Goal: Information Seeking & Learning: Compare options

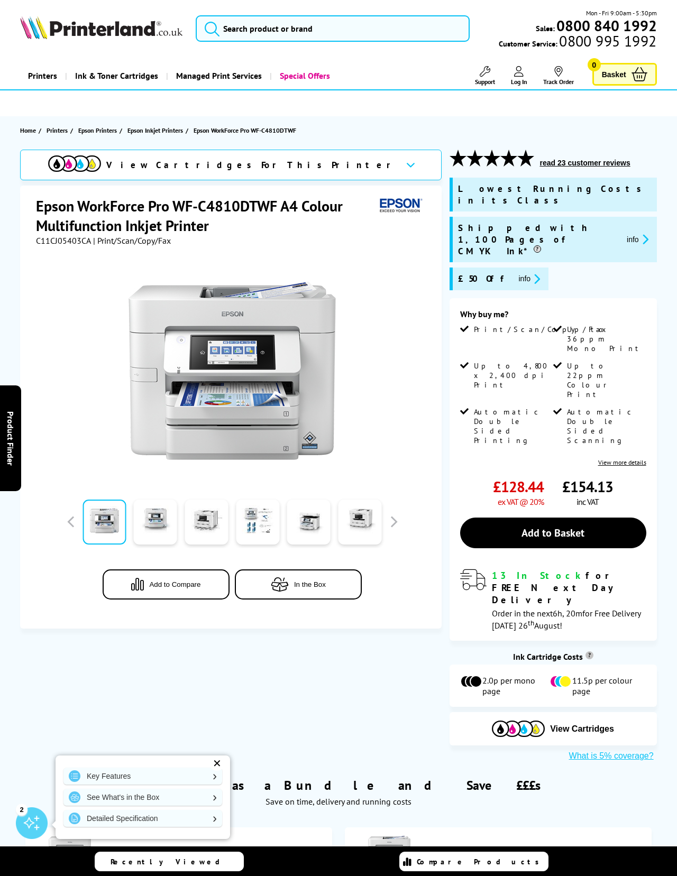
click at [624, 458] on link "View more details" at bounding box center [622, 462] width 48 height 8
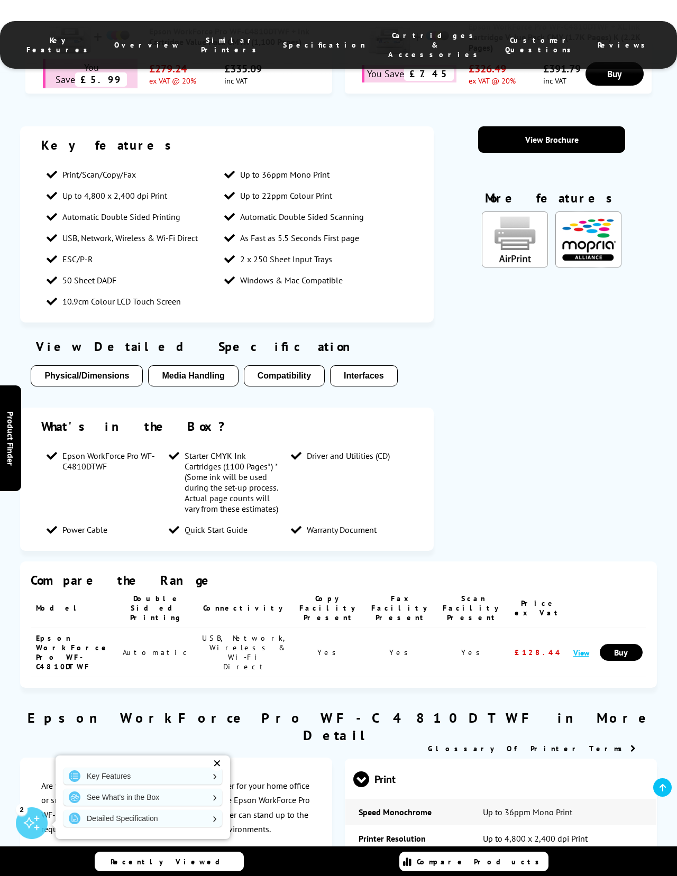
scroll to position [912, 0]
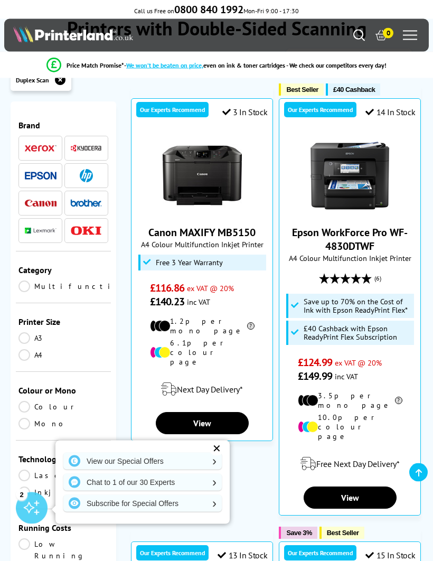
scroll to position [75, 0]
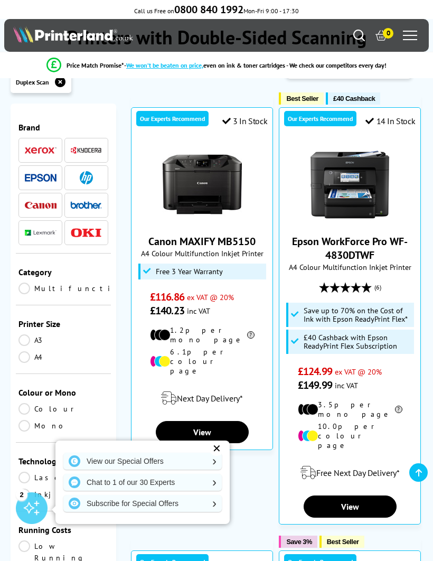
click at [357, 207] on img at bounding box center [350, 184] width 79 height 79
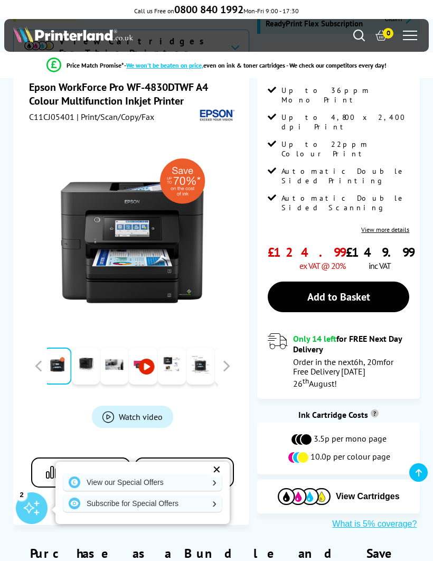
click at [399, 226] on link "View more details" at bounding box center [386, 230] width 48 height 8
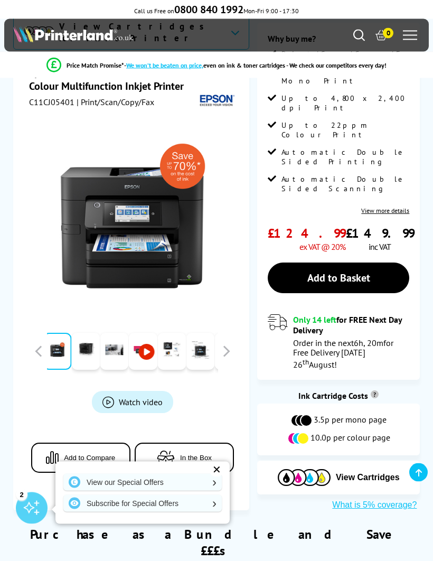
scroll to position [178, 0]
